Goal: Use online tool/utility

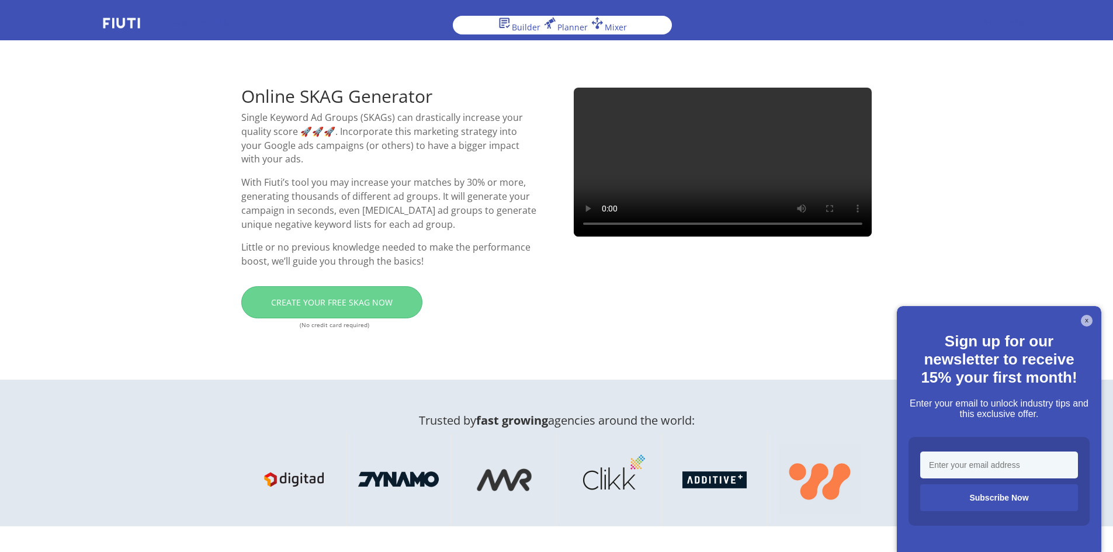
click at [1088, 320] on button "X" at bounding box center [1087, 321] width 12 height 12
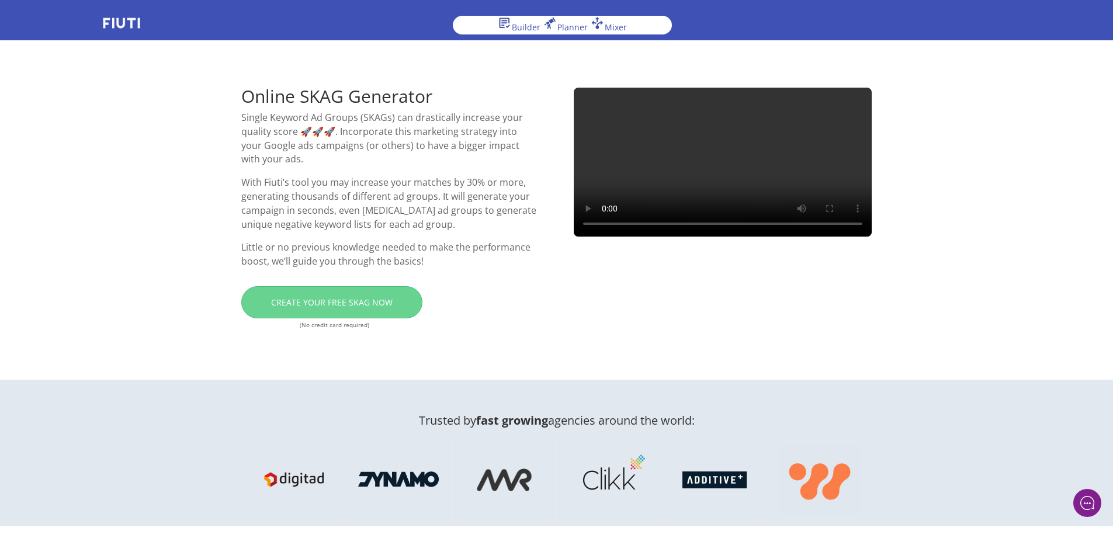
click at [518, 25] on link "Builder" at bounding box center [518, 27] width 43 height 11
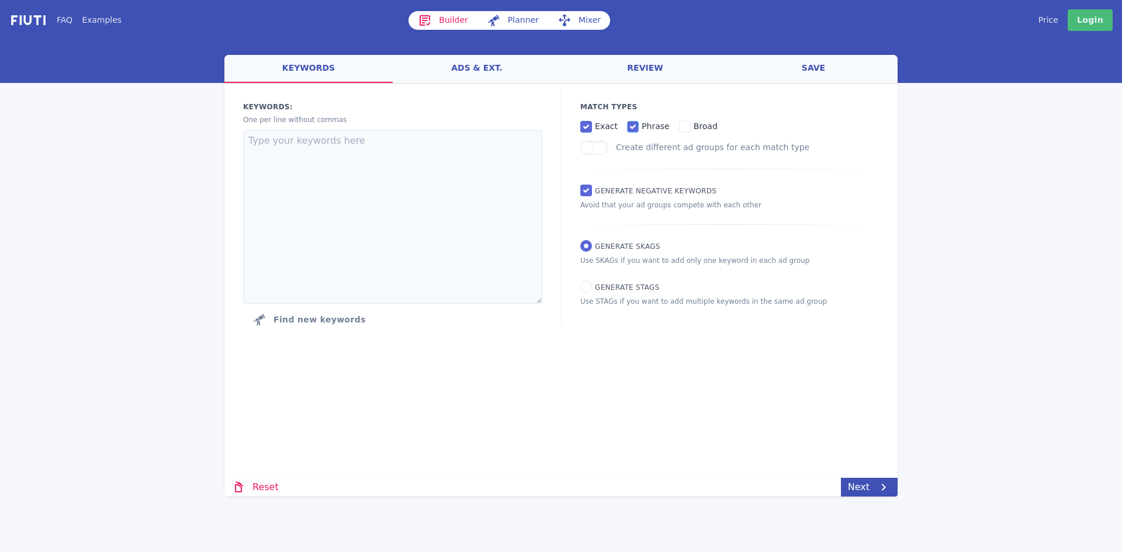
click at [631, 123] on input "phrase" at bounding box center [633, 127] width 12 height 12
checkbox input "false"
click at [463, 164] on textarea at bounding box center [392, 217] width 299 height 174
click at [1088, 26] on link "Login" at bounding box center [1089, 20] width 45 height 22
